Goal: Information Seeking & Learning: Learn about a topic

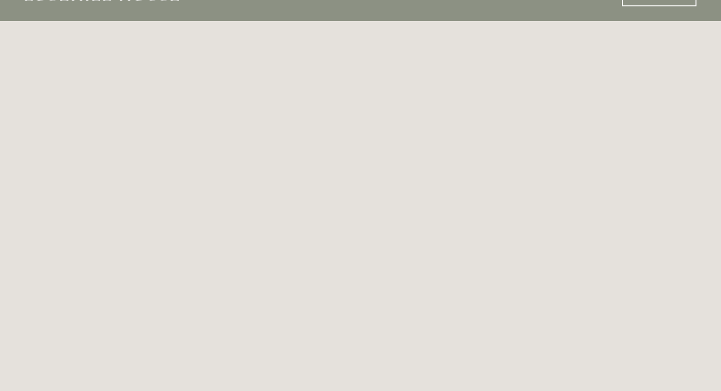
scroll to position [30, 0]
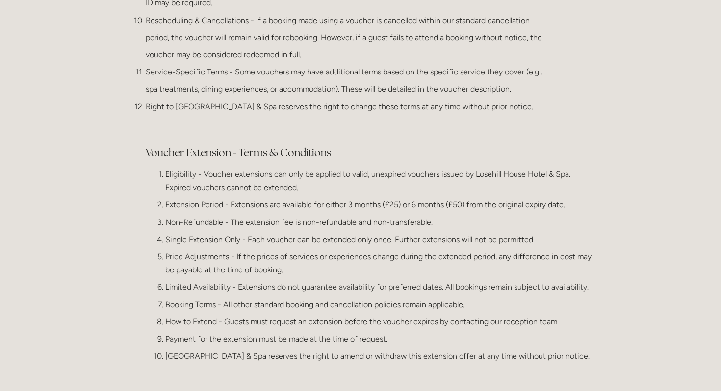
scroll to position [754, 0]
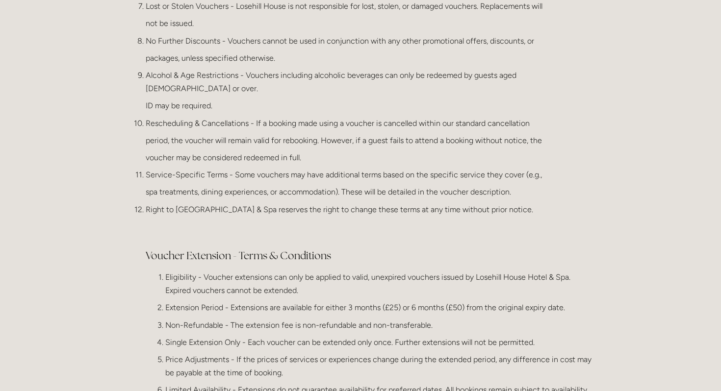
click at [440, 151] on p "voucher may be considered redeemed in full." at bounding box center [370, 157] width 449 height 13
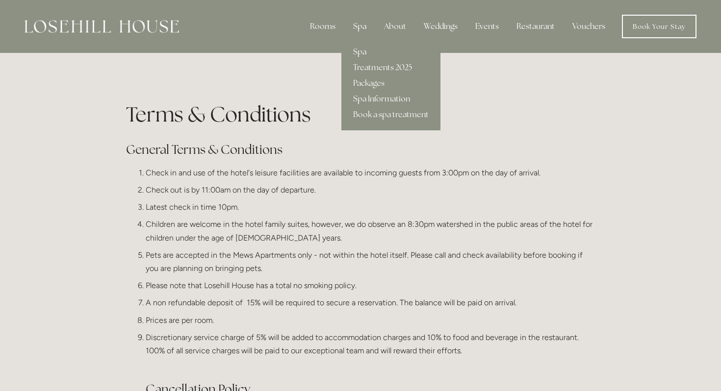
click at [362, 27] on div "Spa" at bounding box center [359, 27] width 29 height 20
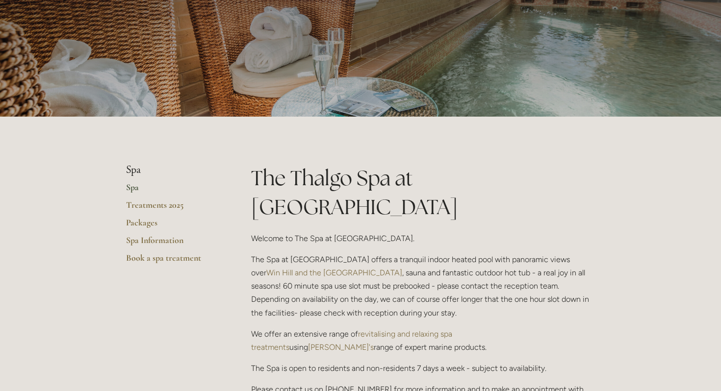
scroll to position [90, 0]
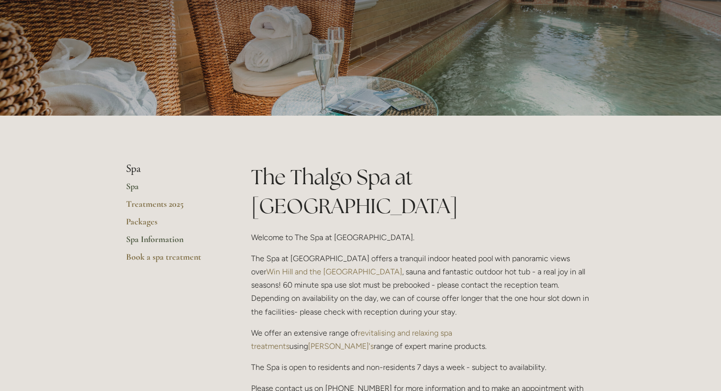
click at [134, 237] on link "Spa Information" at bounding box center [173, 243] width 94 height 18
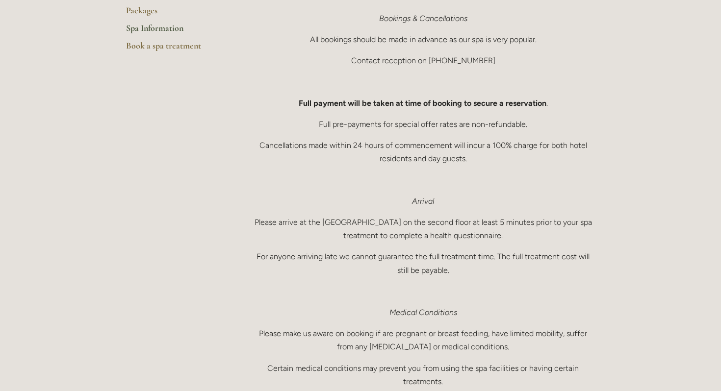
scroll to position [90, 0]
